Goal: Task Accomplishment & Management: Use online tool/utility

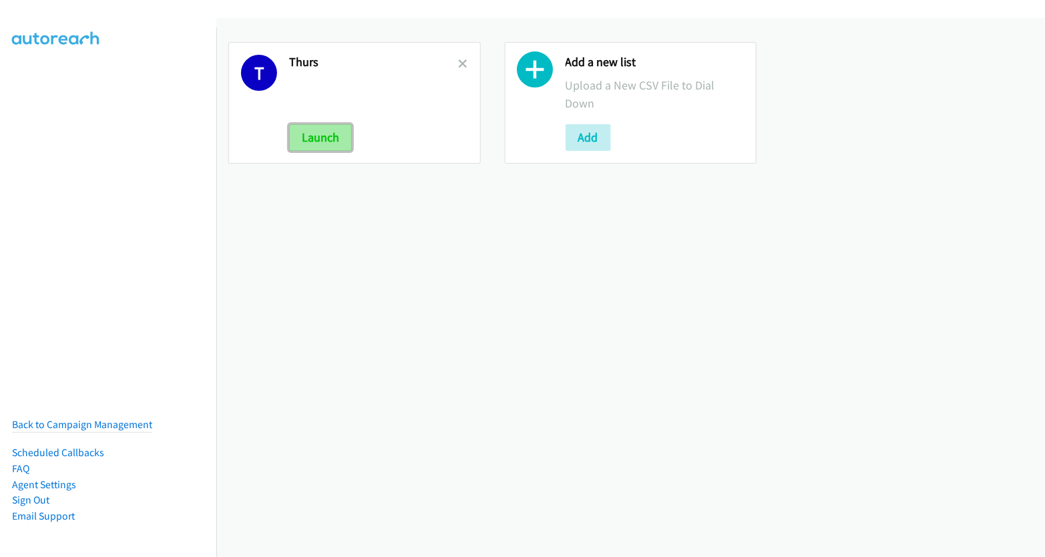
click at [334, 137] on button "Launch" at bounding box center [320, 137] width 63 height 27
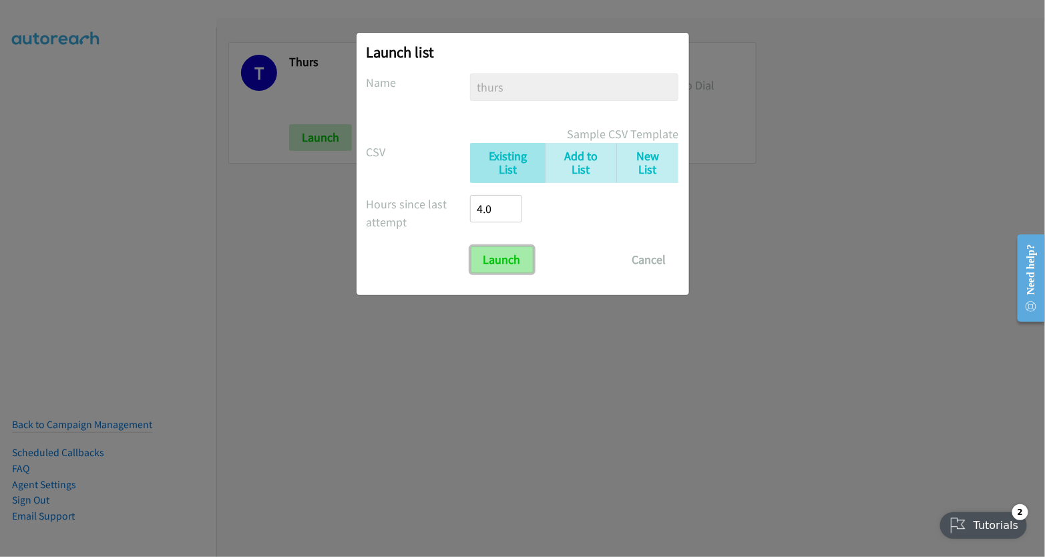
click at [514, 257] on input "Launch" at bounding box center [502, 259] width 63 height 27
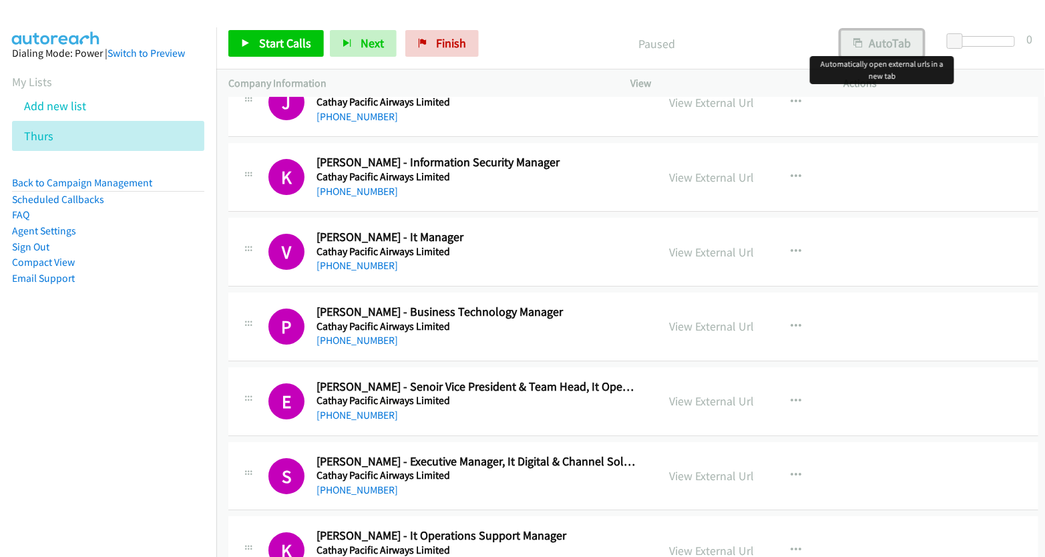
click at [889, 41] on button "AutoTab" at bounding box center [882, 43] width 83 height 27
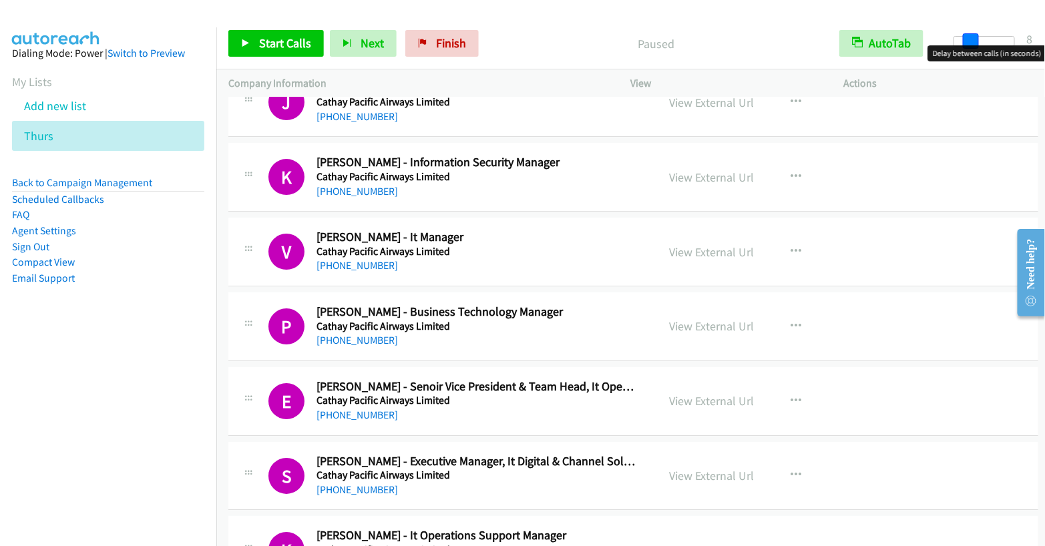
drag, startPoint x: 958, startPoint y: 41, endPoint x: 974, endPoint y: 41, distance: 16.0
click at [974, 41] on span at bounding box center [971, 41] width 16 height 16
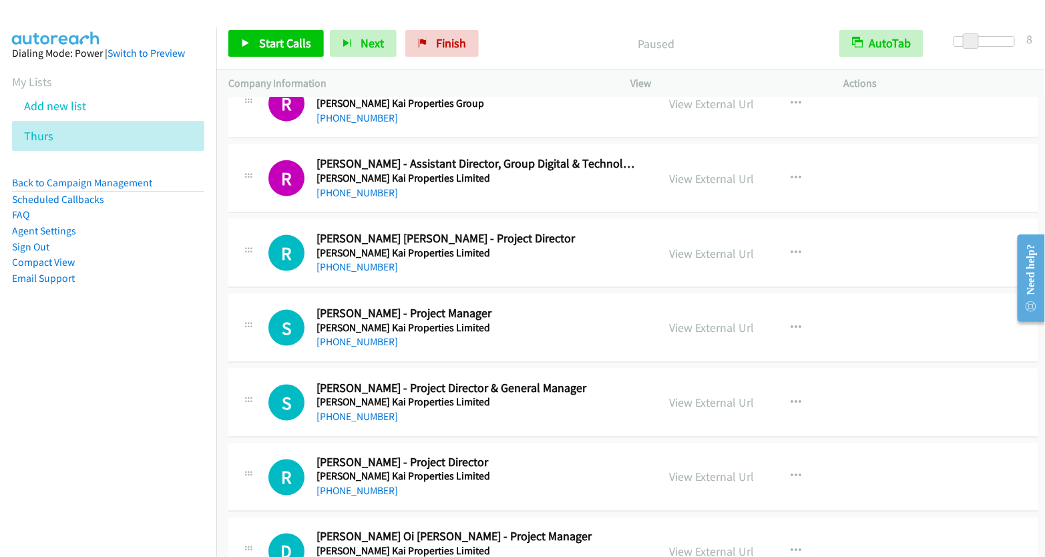
scroll to position [9993, 0]
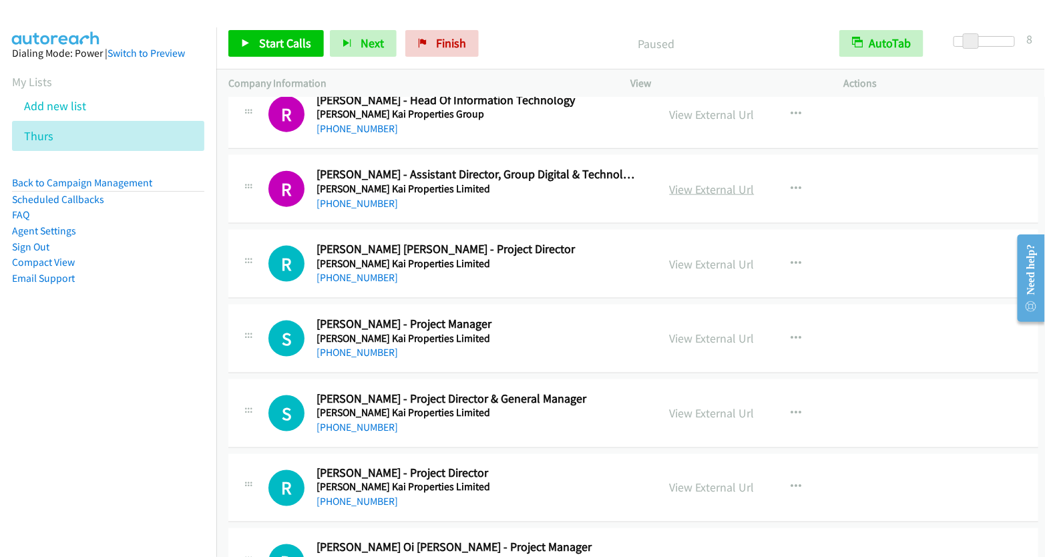
click at [729, 182] on link "View External Url" at bounding box center [712, 189] width 85 height 15
click at [800, 176] on button "button" at bounding box center [797, 189] width 36 height 27
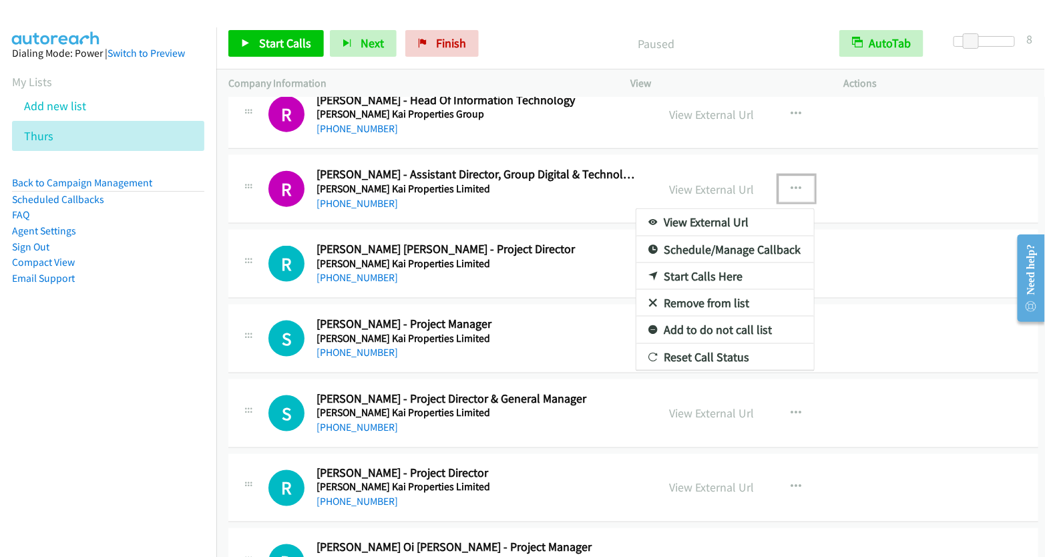
click at [723, 263] on link "Start Calls Here" at bounding box center [725, 276] width 178 height 27
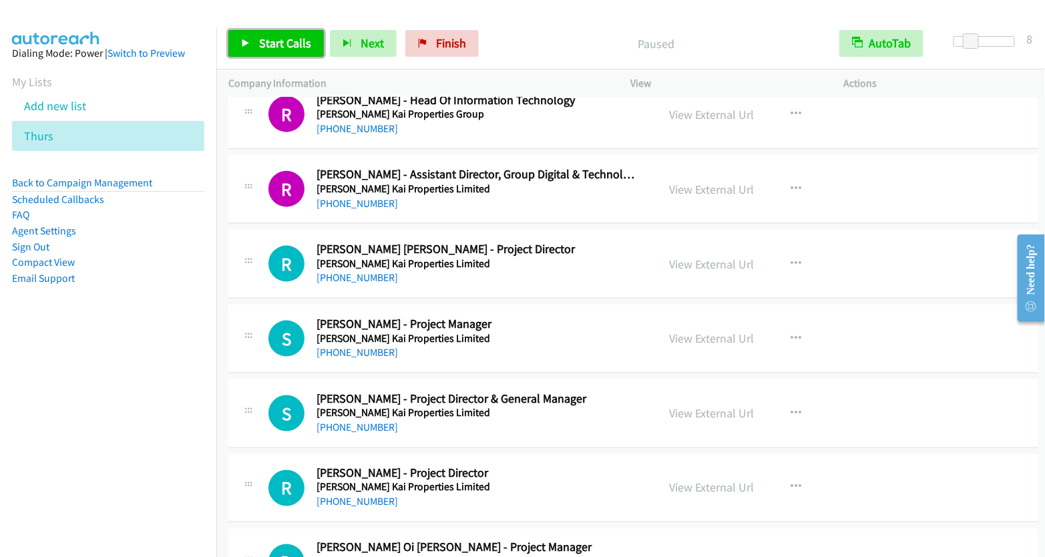
click at [286, 48] on span "Start Calls" at bounding box center [285, 42] width 52 height 15
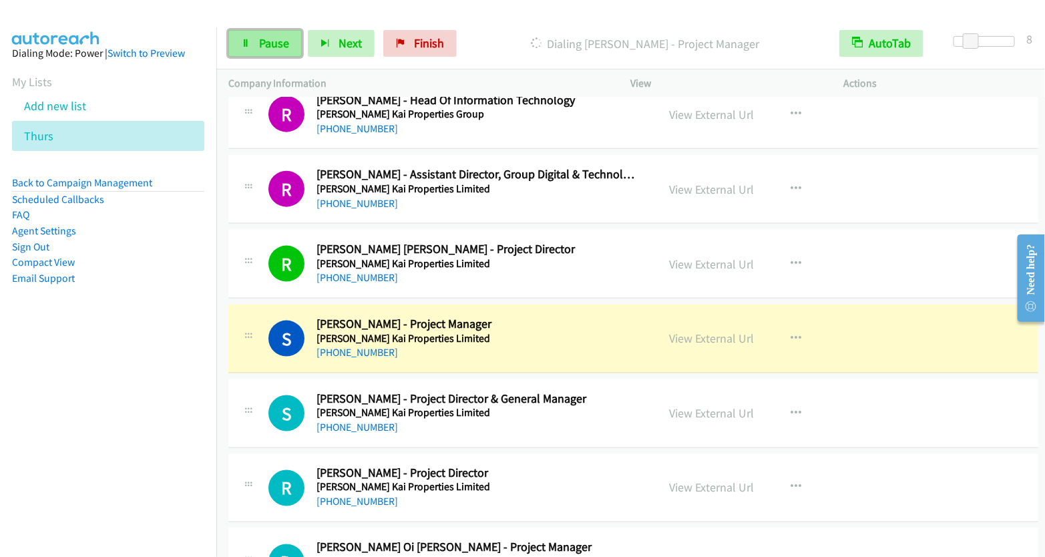
click at [268, 47] on span "Pause" at bounding box center [274, 42] width 30 height 15
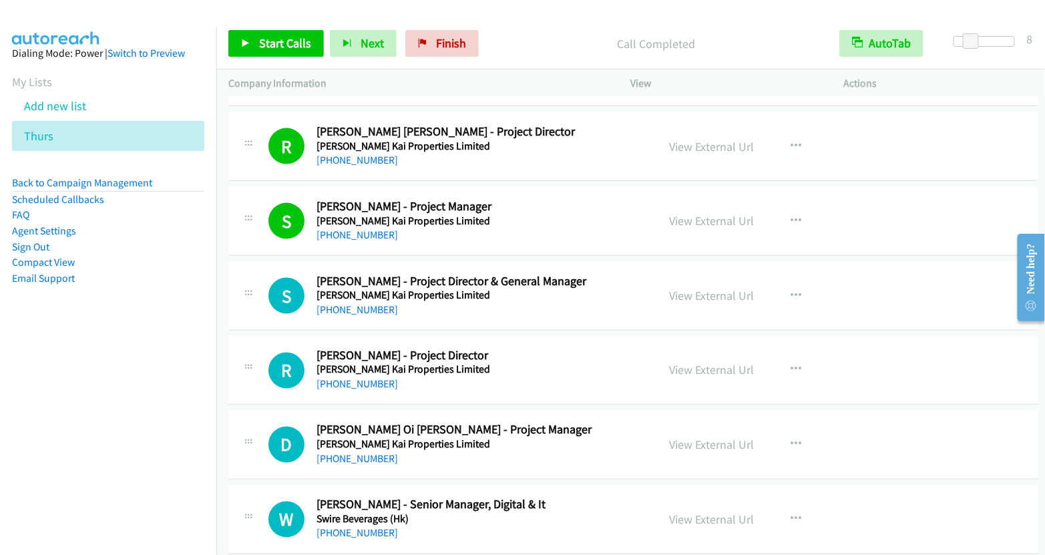
scroll to position [10124, 0]
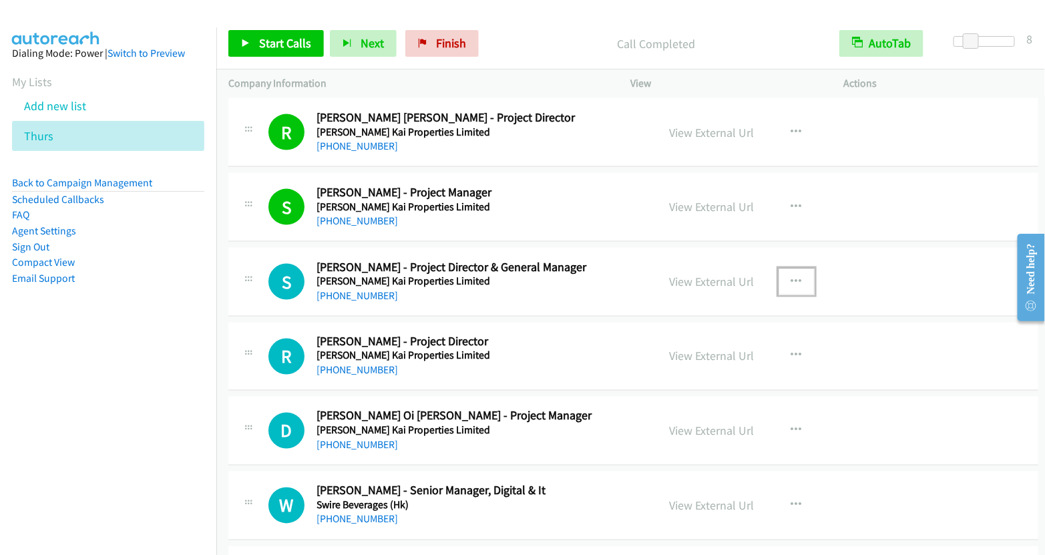
click at [791, 276] on icon "button" at bounding box center [796, 281] width 11 height 11
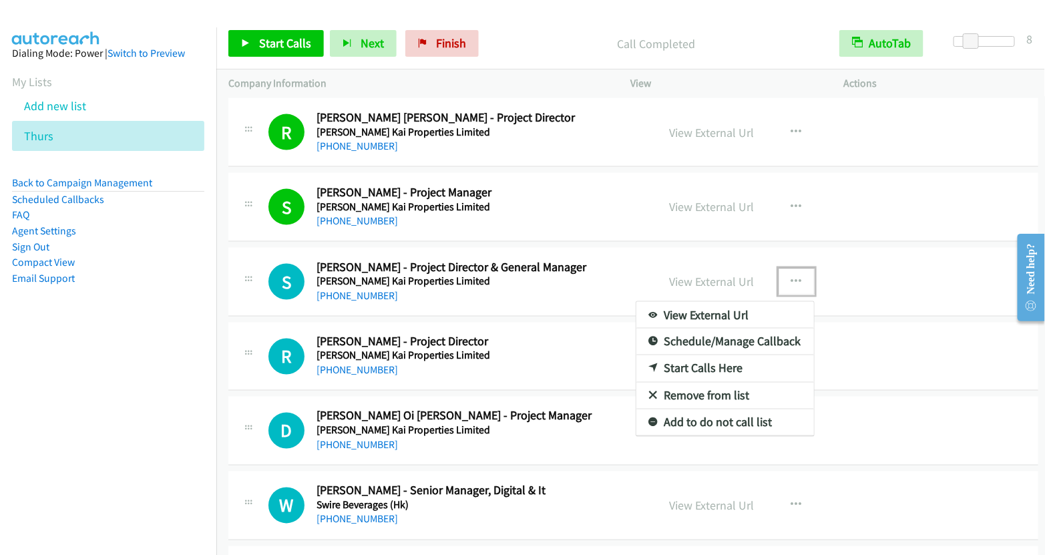
click at [697, 355] on link "Start Calls Here" at bounding box center [725, 368] width 178 height 27
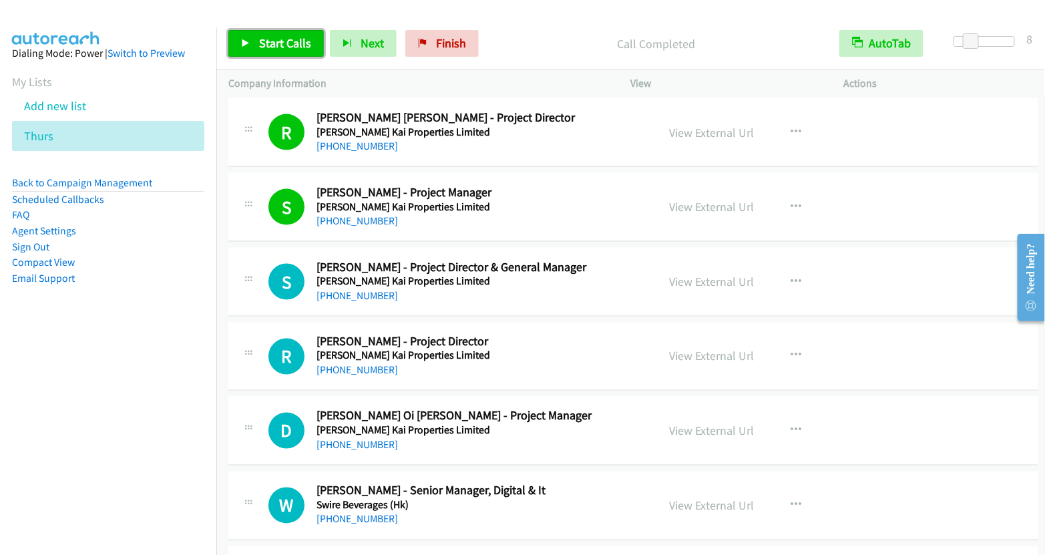
click at [272, 50] on span "Start Calls" at bounding box center [285, 42] width 52 height 15
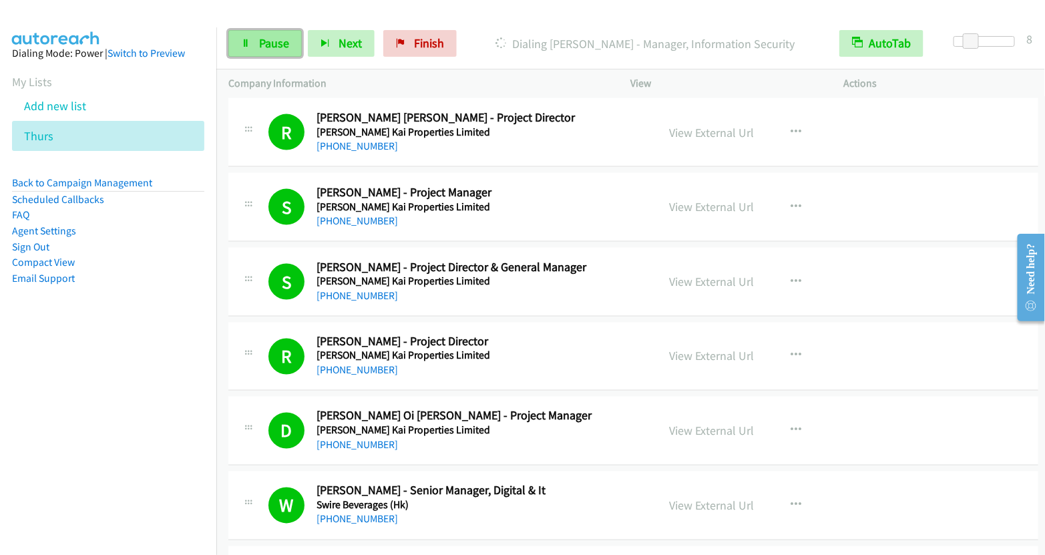
click at [282, 46] on span "Pause" at bounding box center [274, 42] width 30 height 15
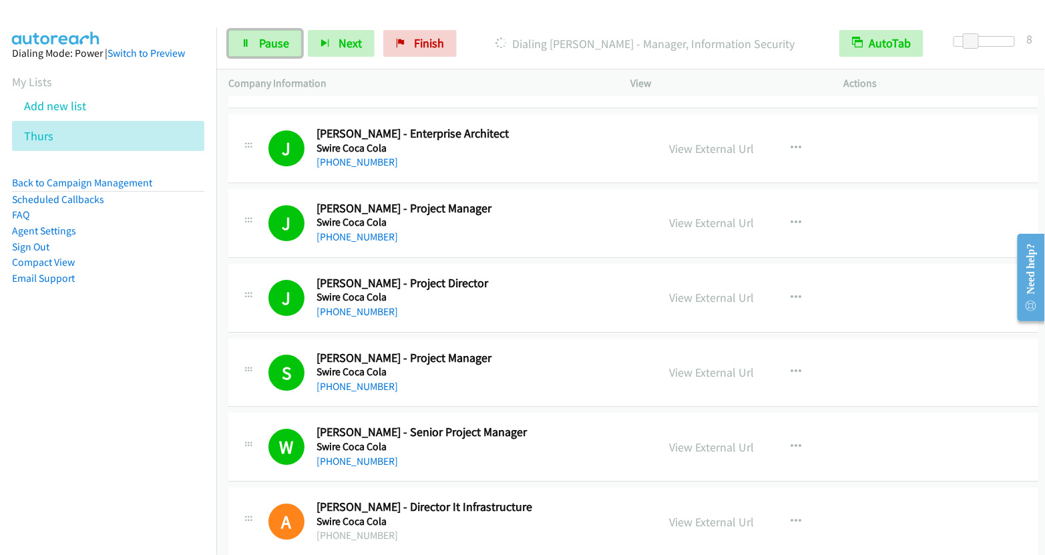
scroll to position [10995, 0]
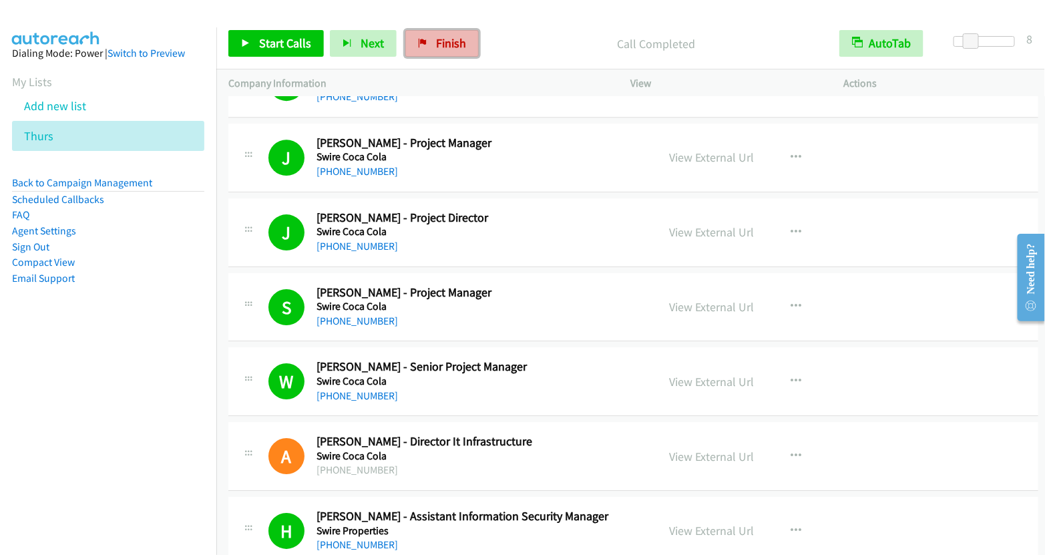
click at [449, 39] on span "Finish" at bounding box center [451, 42] width 30 height 15
